Goal: Information Seeking & Learning: Check status

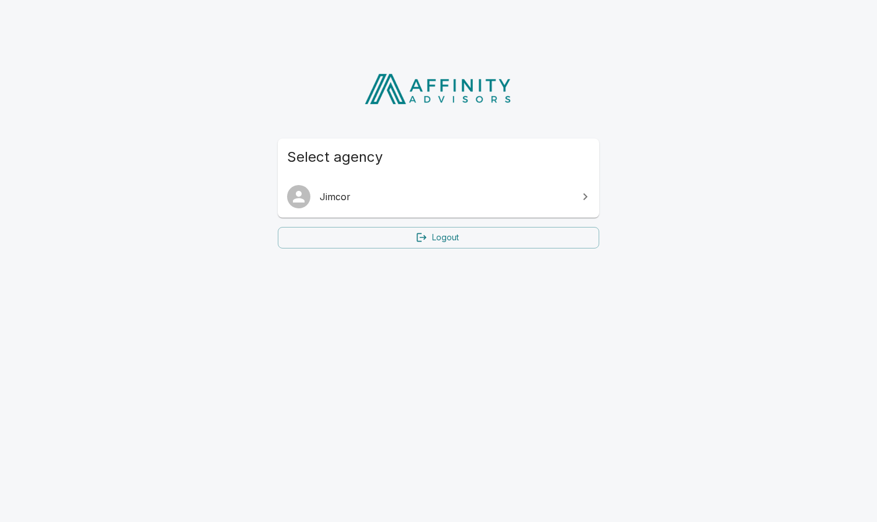
click at [396, 196] on span "Jimcor" at bounding box center [446, 197] width 252 height 14
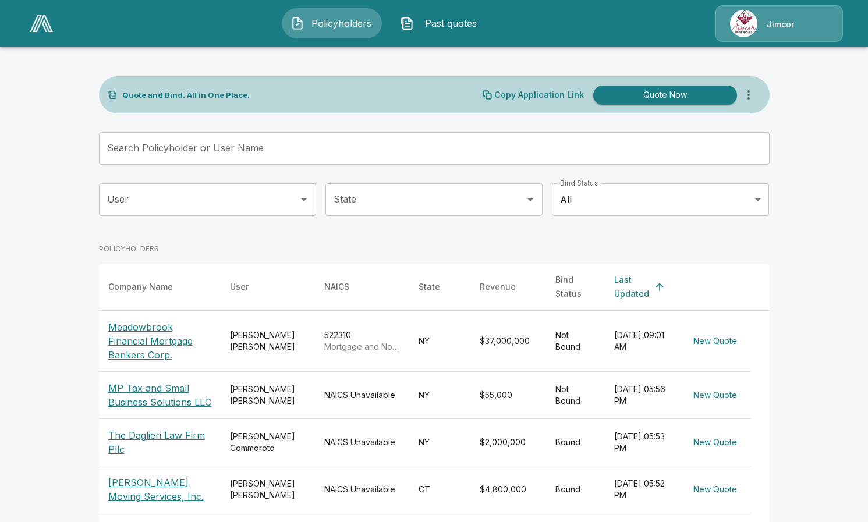
click at [195, 152] on input "Search Policyholder or User Name" at bounding box center [428, 148] width 658 height 33
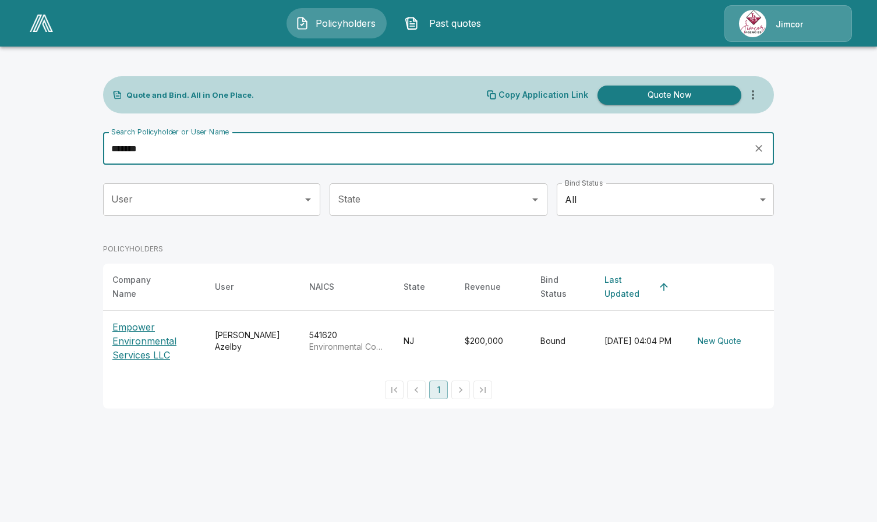
type input "*******"
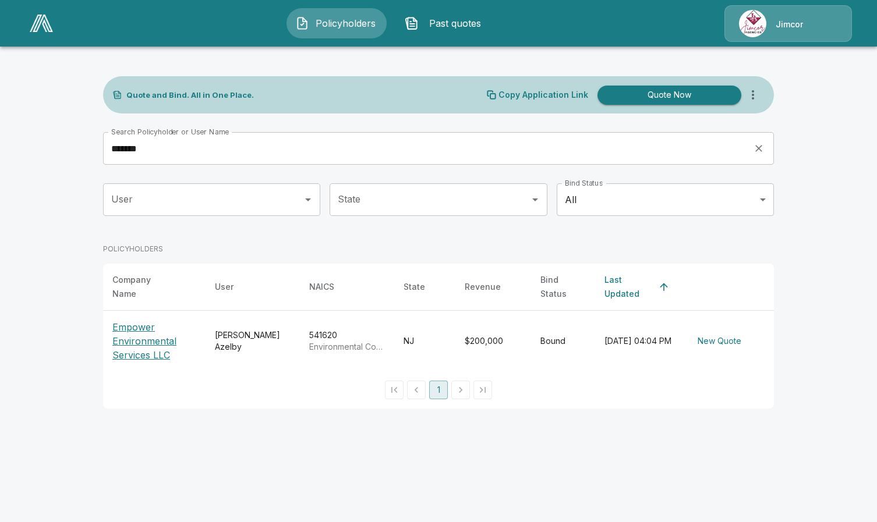
click at [126, 330] on p "Empower Environmental Services LLC" at bounding box center [154, 341] width 84 height 42
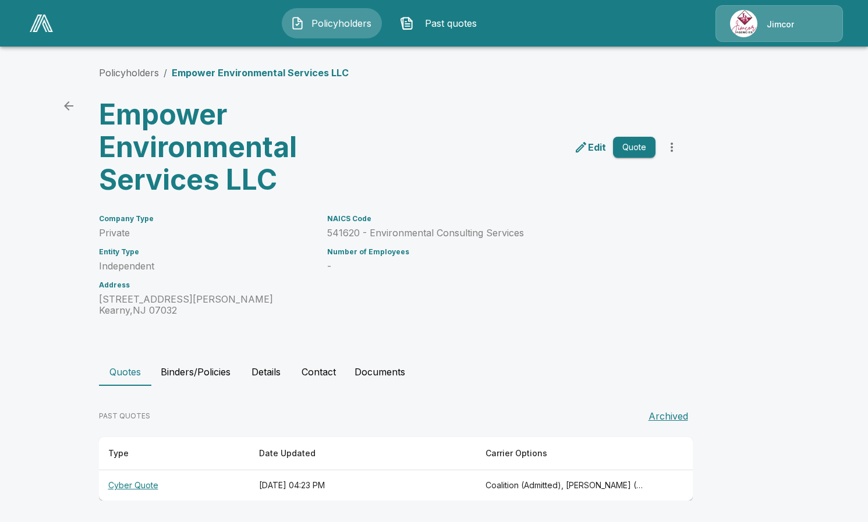
scroll to position [1, 0]
click at [640, 306] on div "NAICS Code 541620 - Environmental Consulting Services Number of Employees -" at bounding box center [484, 257] width 342 height 115
click at [135, 482] on th "Cyber Quote" at bounding box center [174, 485] width 151 height 31
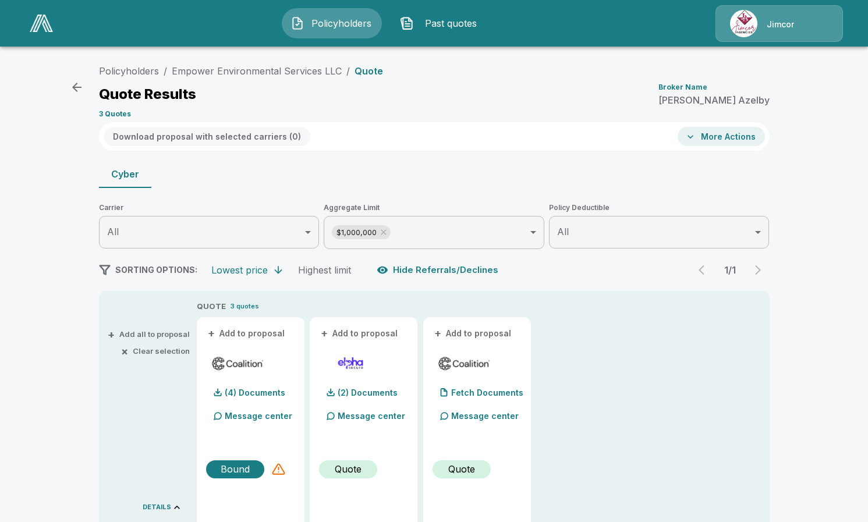
click at [76, 79] on button "button" at bounding box center [76, 87] width 23 height 23
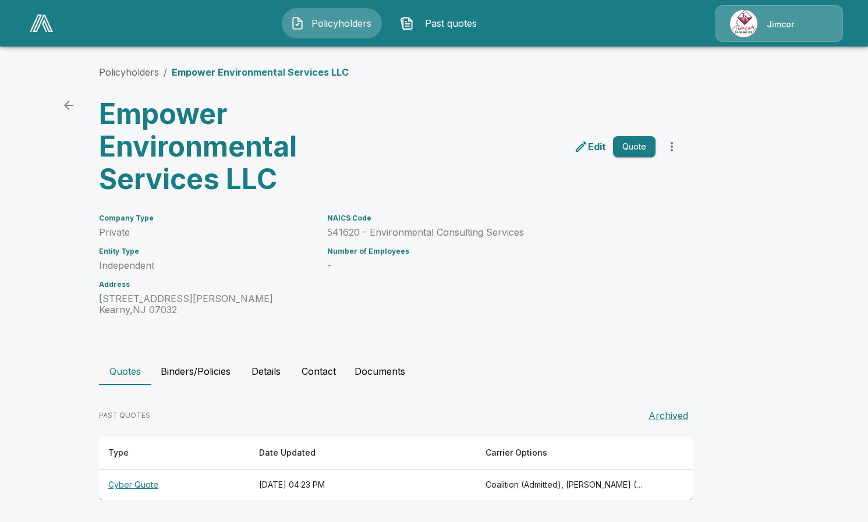
click at [199, 375] on button "Binders/Policies" at bounding box center [195, 372] width 89 height 28
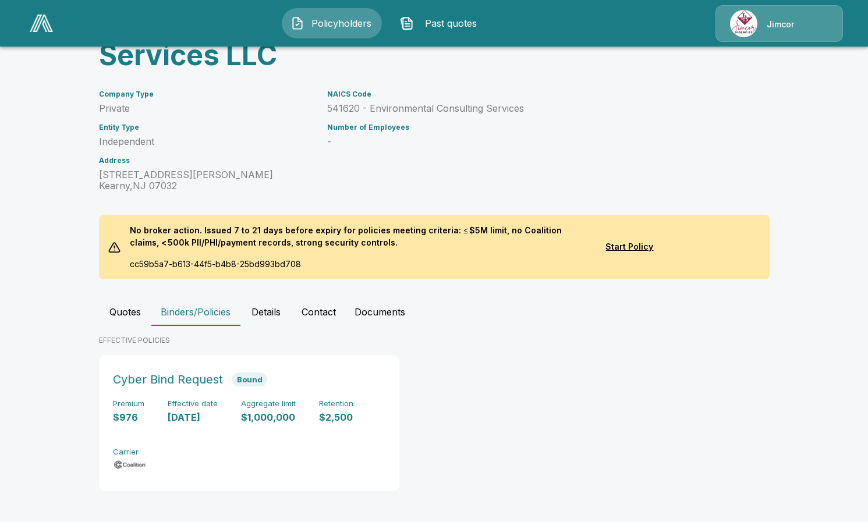
scroll to position [125, 0]
click at [273, 309] on button "Details" at bounding box center [266, 312] width 52 height 28
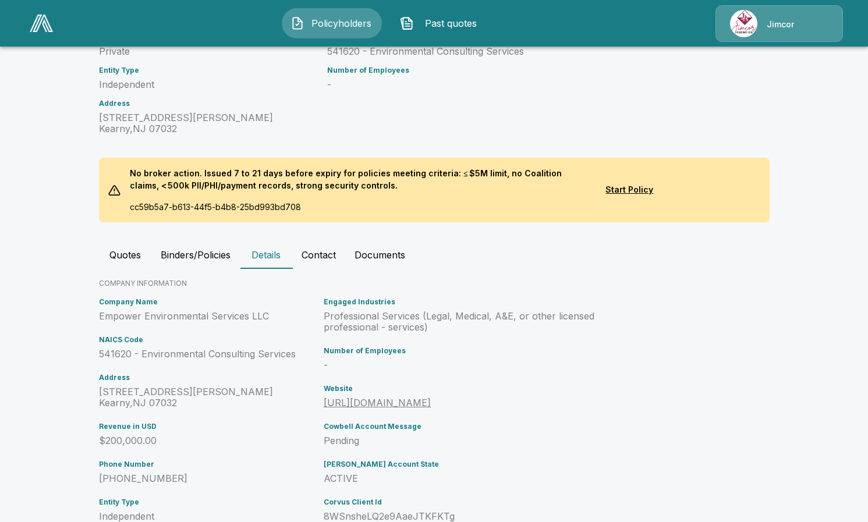
scroll to position [256, 0]
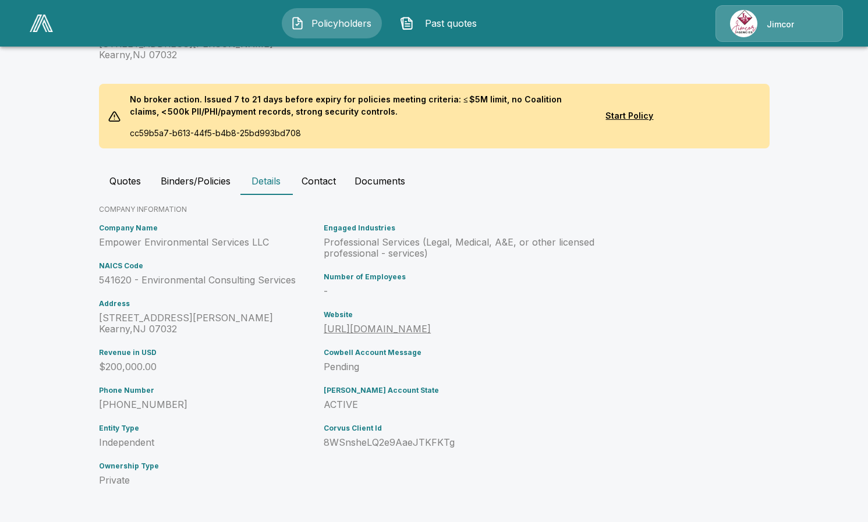
drag, startPoint x: 857, startPoint y: 267, endPoint x: 805, endPoint y: 248, distance: 55.3
click at [855, 266] on main "Policyholders / Empower Environmental Services LLC Empower Environmental Servic…" at bounding box center [434, 133] width 868 height 778
